Goal: Task Accomplishment & Management: Manage account settings

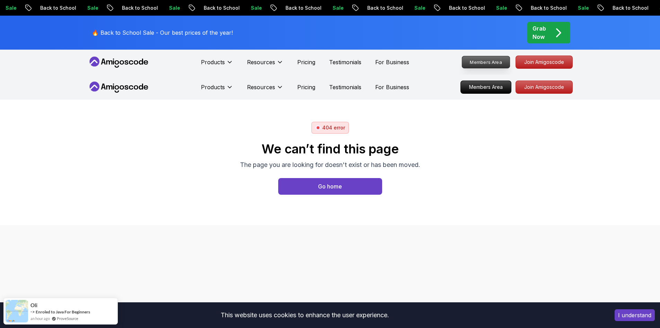
click at [500, 61] on p "Members Area" at bounding box center [486, 62] width 48 height 12
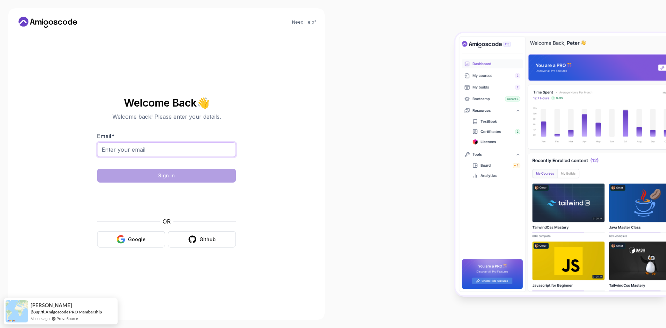
click at [172, 154] on input "Email *" at bounding box center [166, 149] width 139 height 15
click at [174, 151] on input "Email *" at bounding box center [166, 149] width 139 height 15
click at [143, 147] on input "Email *" at bounding box center [166, 149] width 139 height 15
click at [431, 107] on body "Need Help? Welcome Back 👋 Welcome back! Please enter your details. Email * Sign…" at bounding box center [333, 164] width 666 height 328
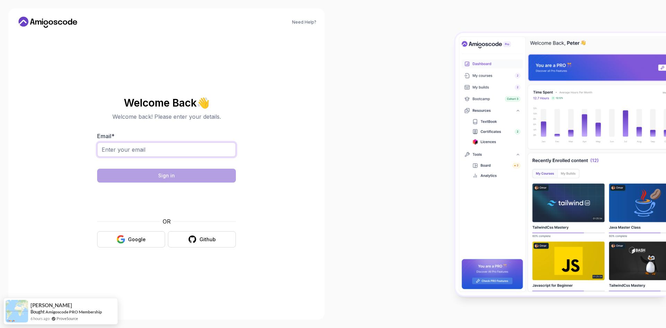
click at [181, 148] on input "Email *" at bounding box center [166, 149] width 139 height 15
